Goal: Task Accomplishment & Management: Use online tool/utility

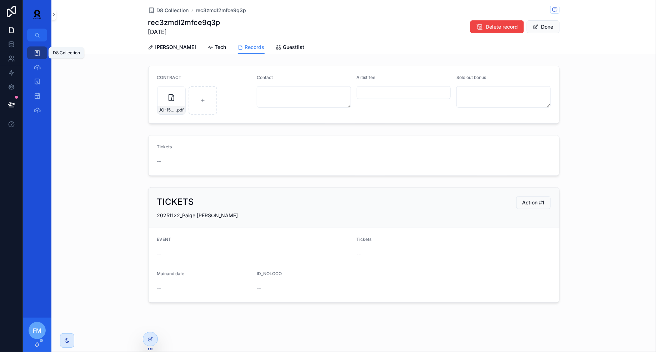
click at [38, 54] on icon "scrollable content" at bounding box center [37, 52] width 7 height 7
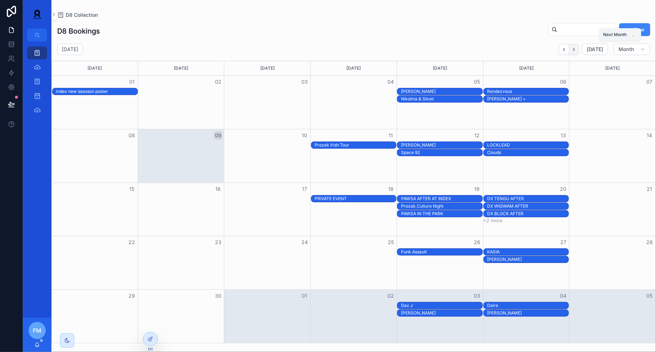
click at [576, 53] on button "Next" at bounding box center [575, 49] width 10 height 11
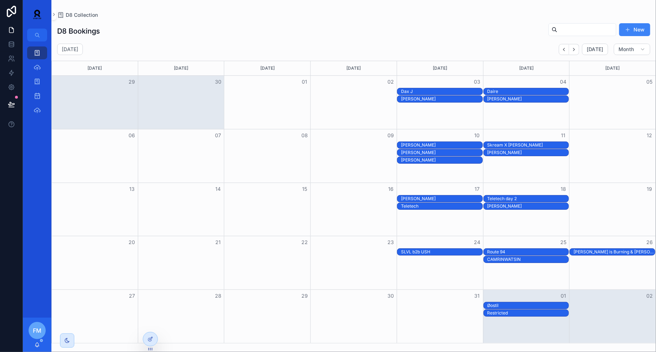
click at [450, 205] on div "Teletech" at bounding box center [441, 206] width 81 height 6
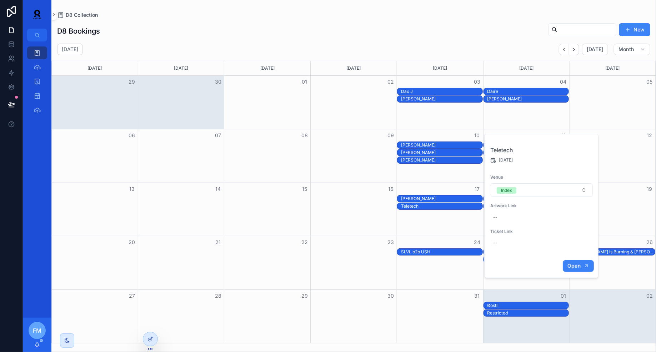
click at [576, 263] on span "Open" at bounding box center [574, 266] width 13 height 6
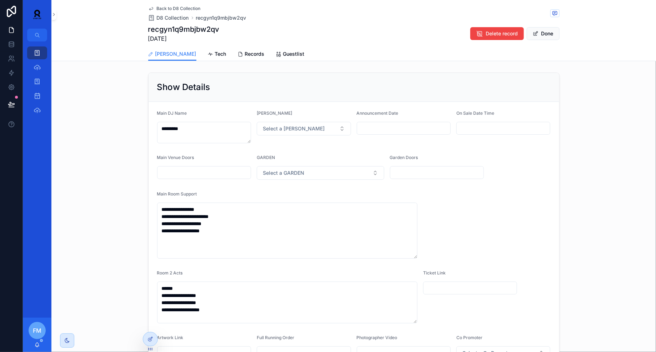
scroll to position [364, 0]
